Goal: Task Accomplishment & Management: Manage account settings

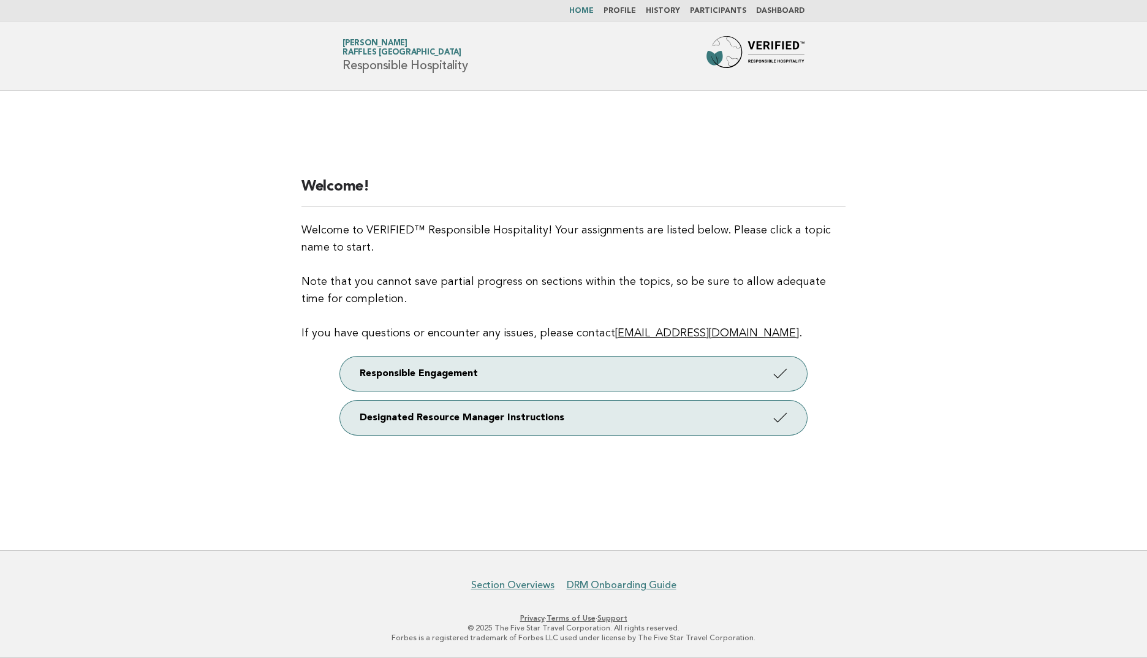
click at [785, 6] on li "Dashboard" at bounding box center [780, 11] width 48 height 10
click at [776, 10] on link "Dashboard" at bounding box center [780, 10] width 48 height 7
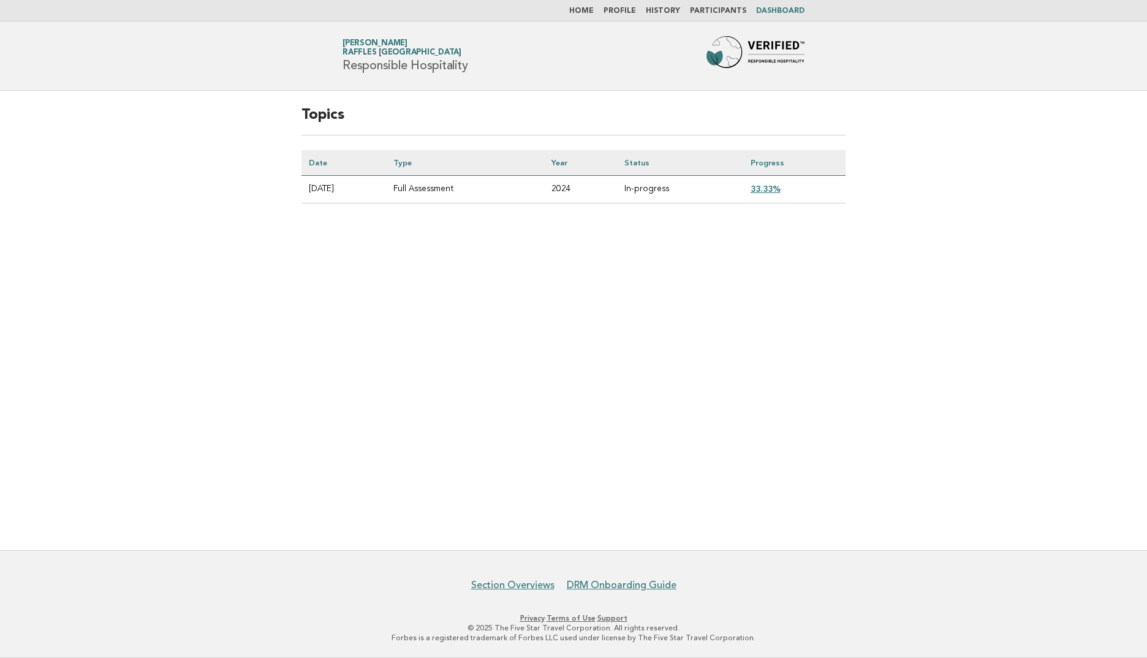
click at [779, 187] on link "33.33%" at bounding box center [766, 189] width 30 height 10
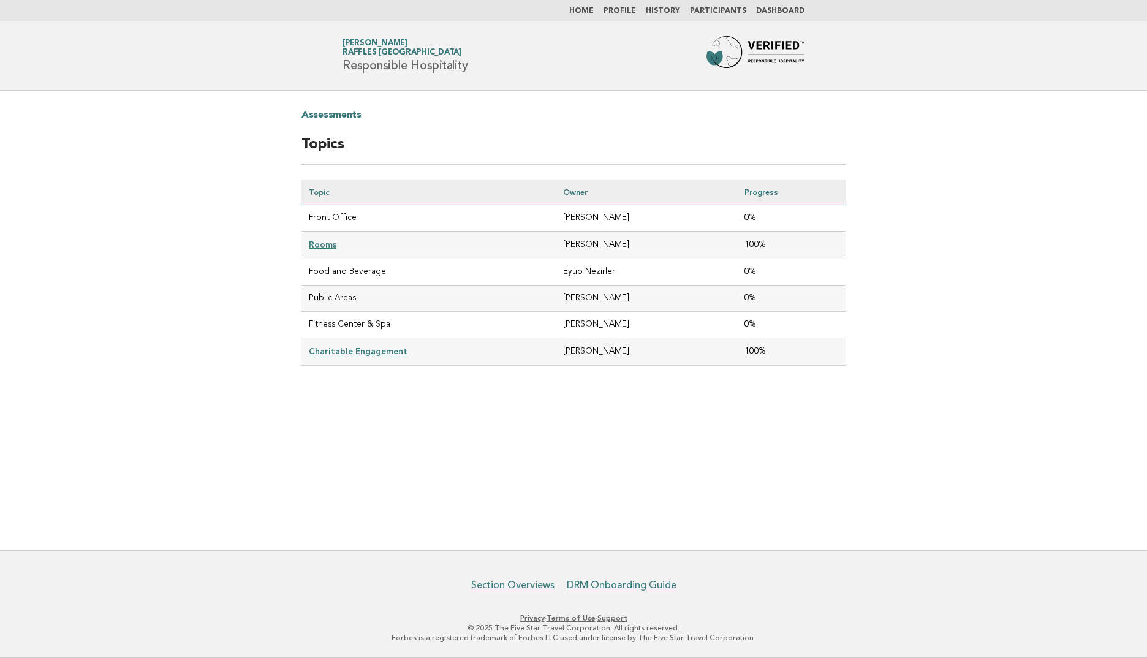
click at [728, 9] on link "Participants" at bounding box center [718, 10] width 56 height 7
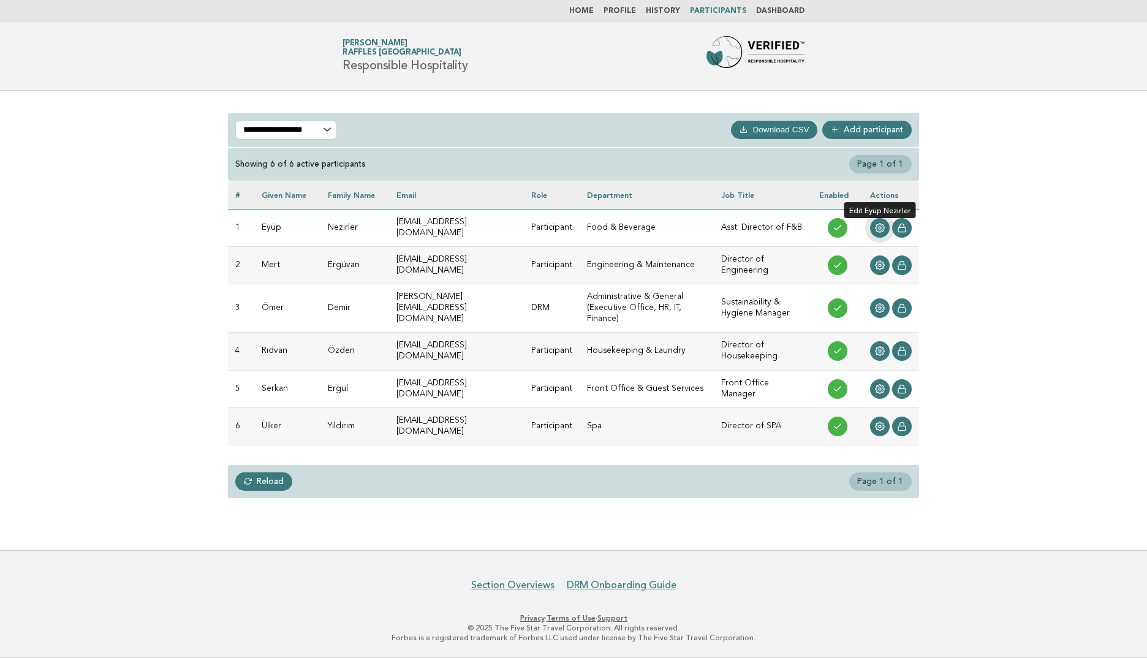
click at [882, 227] on icon at bounding box center [880, 228] width 10 height 10
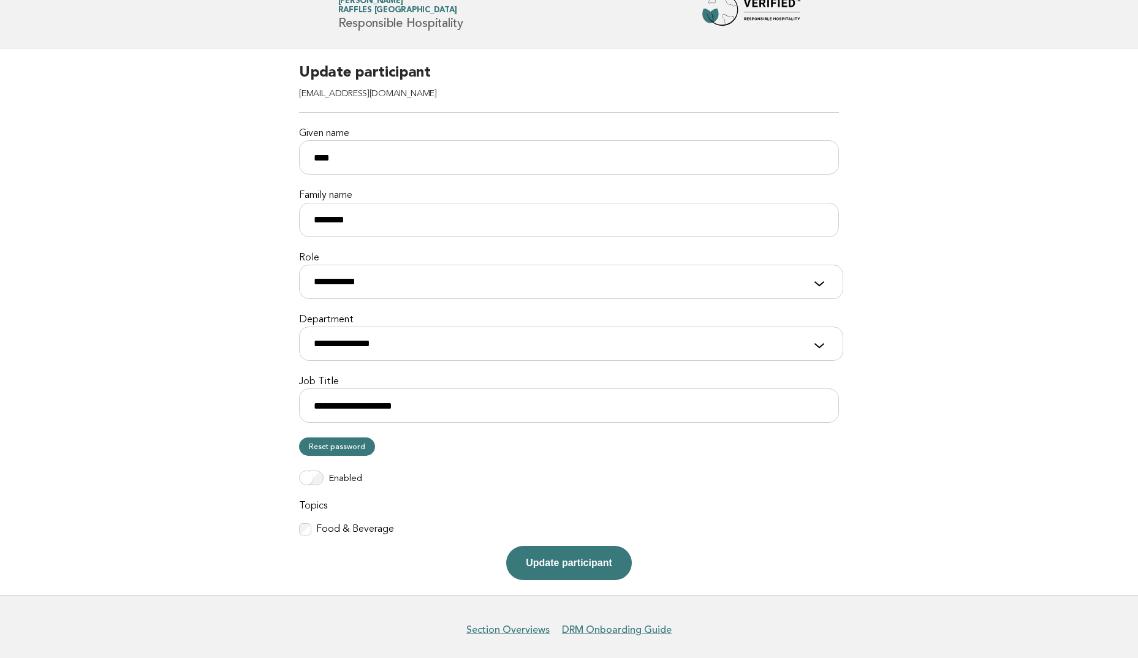
scroll to position [86, 0]
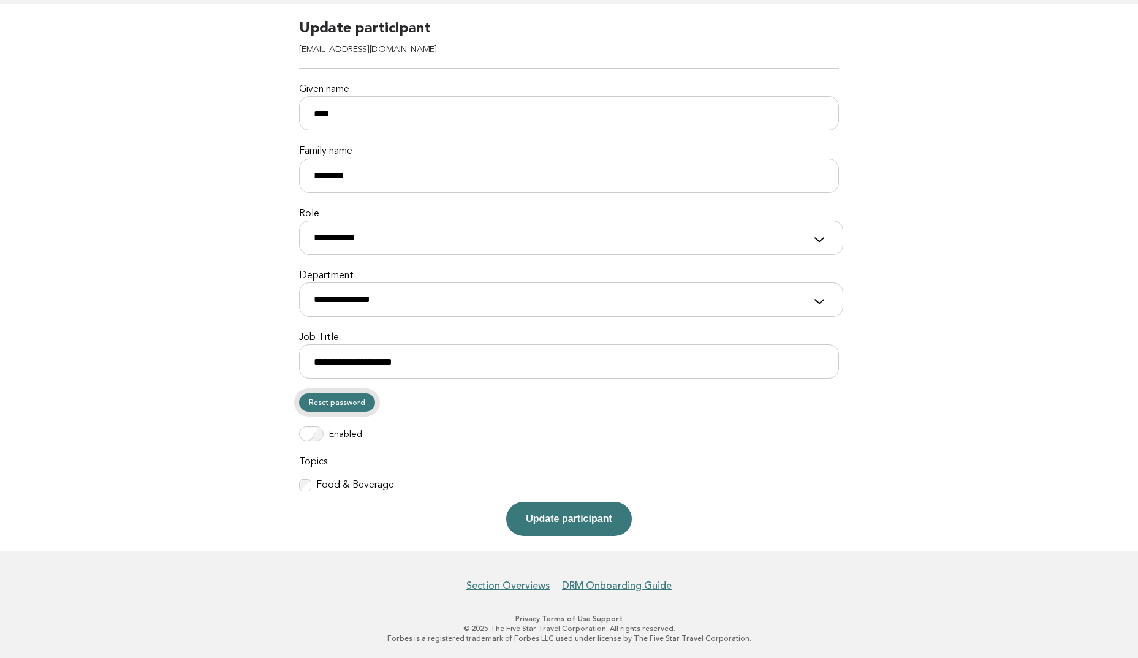
click at [341, 404] on link "Reset password" at bounding box center [337, 402] width 76 height 18
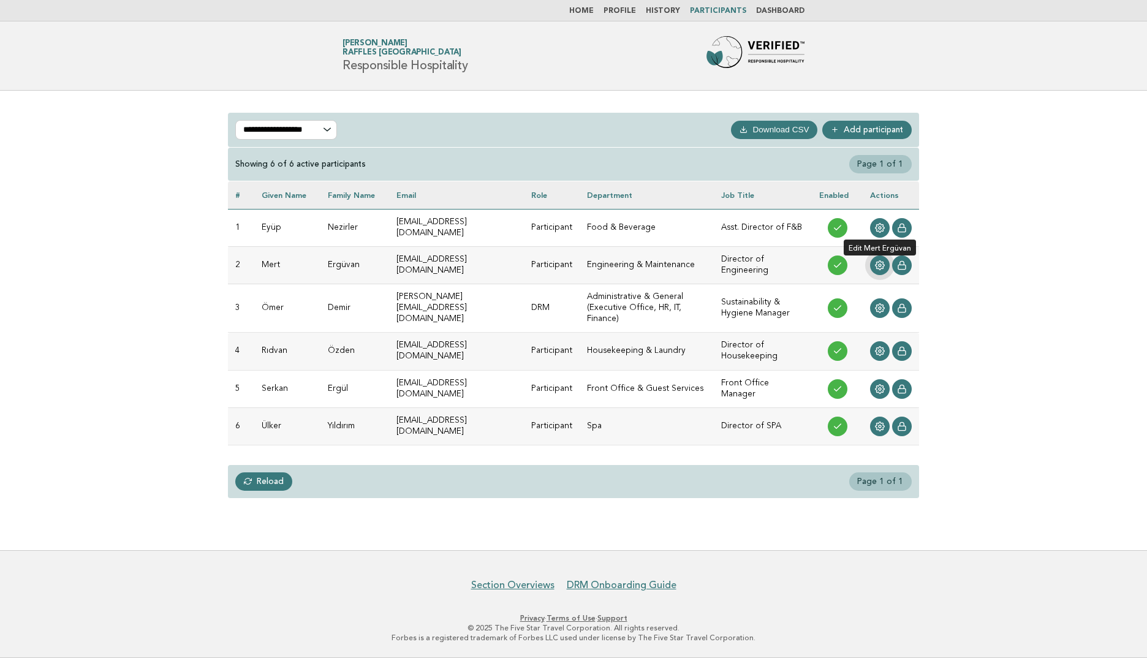
click at [880, 267] on icon at bounding box center [880, 265] width 9 height 9
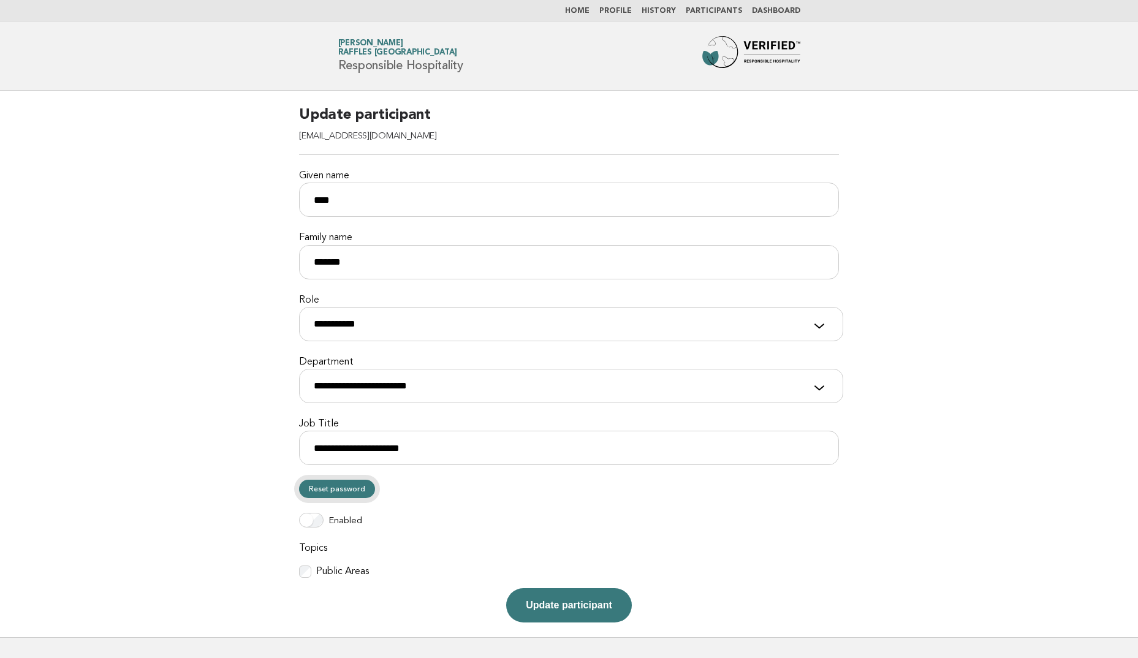
click at [325, 487] on link "Reset password" at bounding box center [337, 489] width 76 height 18
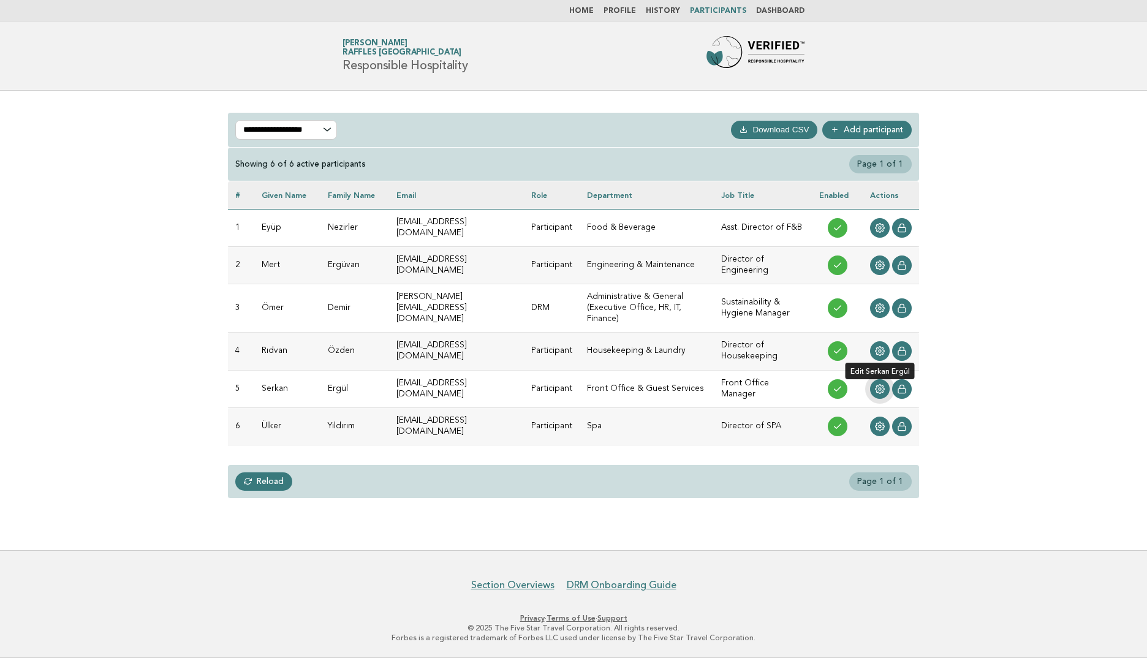
click at [881, 384] on icon at bounding box center [880, 388] width 9 height 9
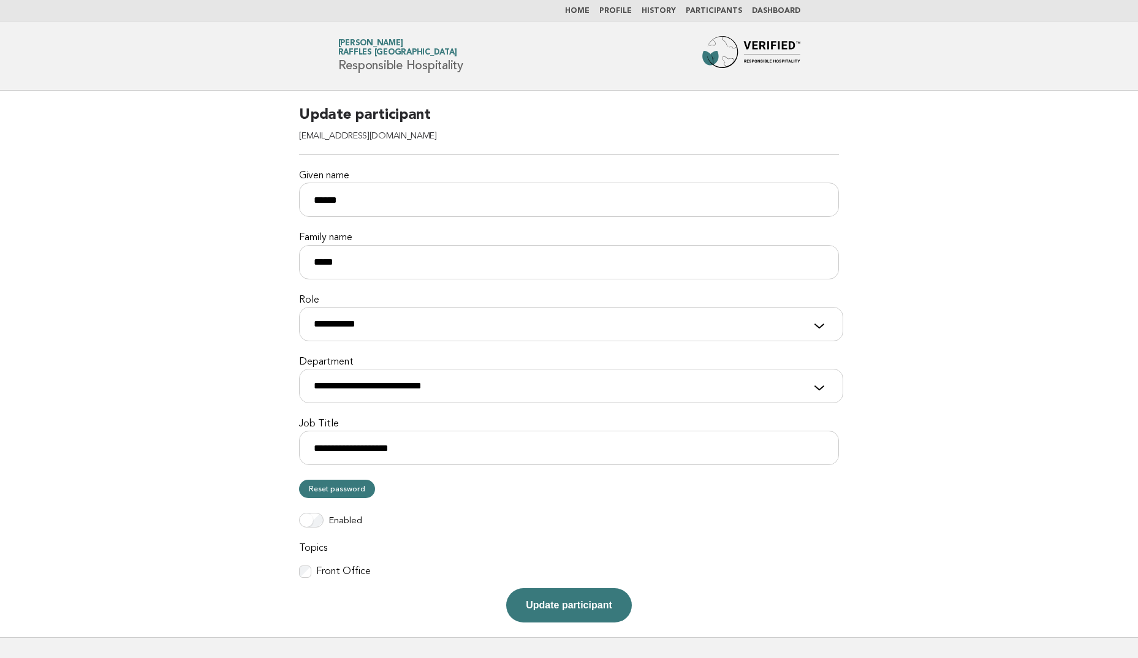
click at [877, 375] on main "**********" at bounding box center [569, 364] width 1138 height 547
click at [328, 479] on form "**********" at bounding box center [569, 363] width 540 height 517
click at [330, 488] on link "Reset password" at bounding box center [337, 489] width 76 height 18
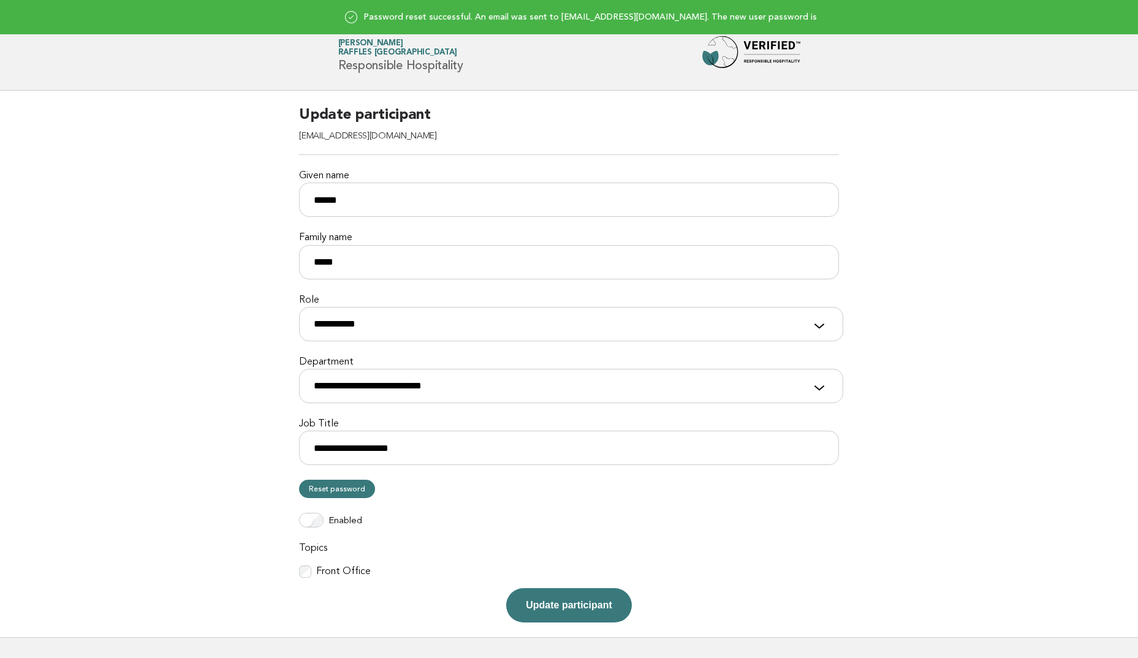
click at [769, 19] on div "Password reset successful. An email was sent to serkan.ergul@raffles.com. The n…" at bounding box center [569, 17] width 1138 height 34
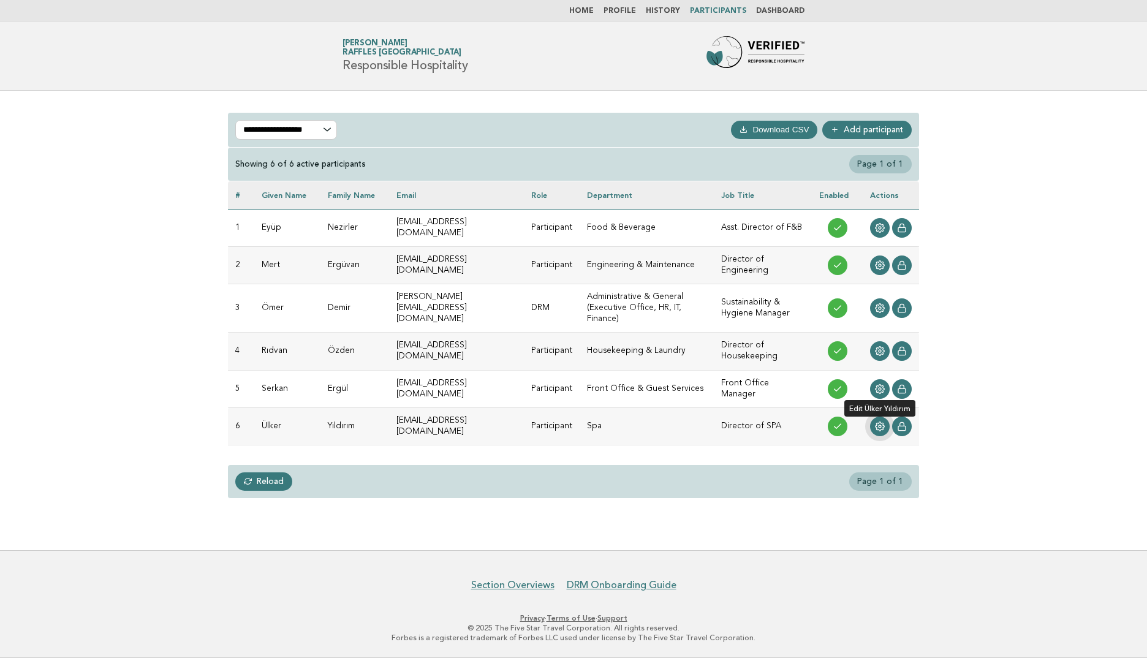
click at [879, 425] on circle at bounding box center [880, 426] width 2 height 2
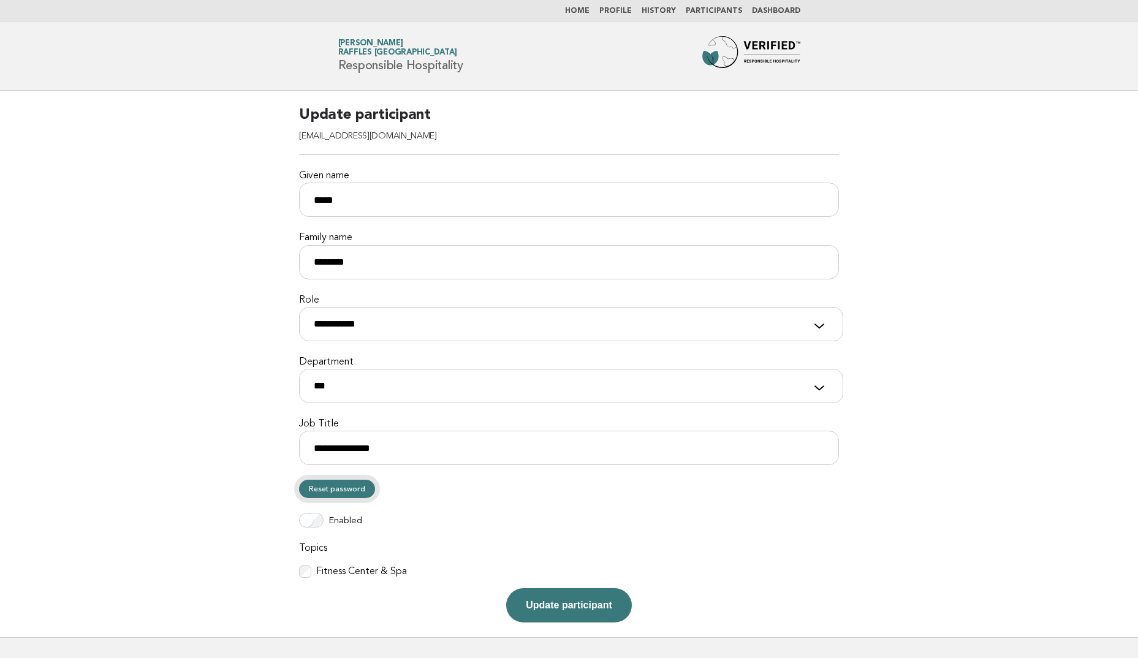
click at [340, 488] on link "Reset password" at bounding box center [337, 489] width 76 height 18
